Goal: Transaction & Acquisition: Purchase product/service

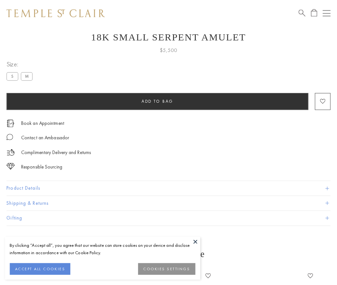
scroll to position [26, 0]
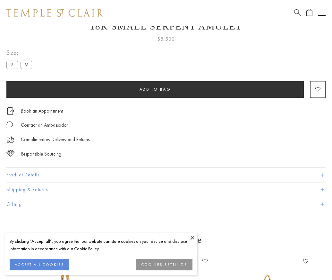
click at [155, 89] on span "Add to bag" at bounding box center [155, 89] width 31 height 5
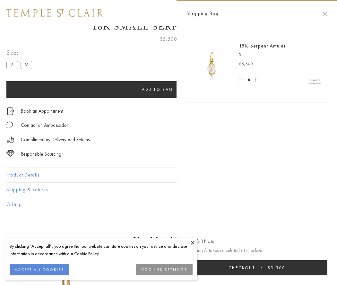
click at [257, 268] on button "Checkout $5,500" at bounding box center [256, 267] width 141 height 15
